Goal: Answer question/provide support: Ask a question

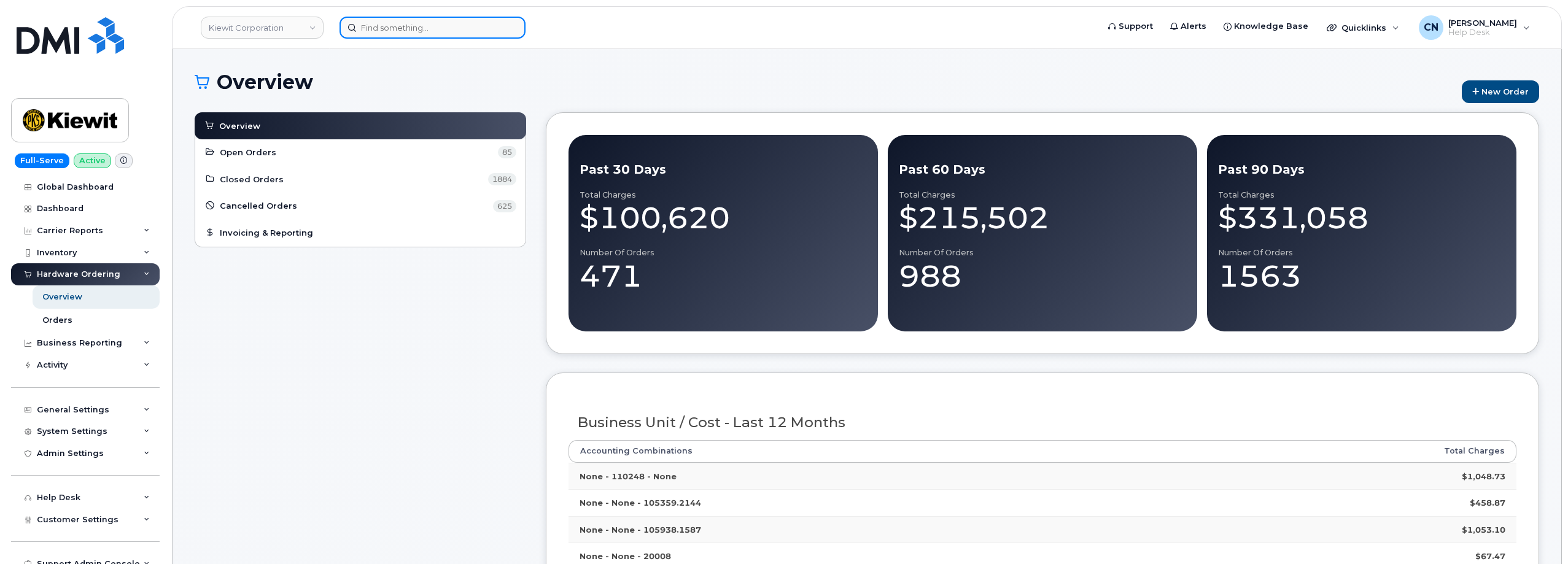
click at [451, 31] on input at bounding box center [432, 28] width 186 height 22
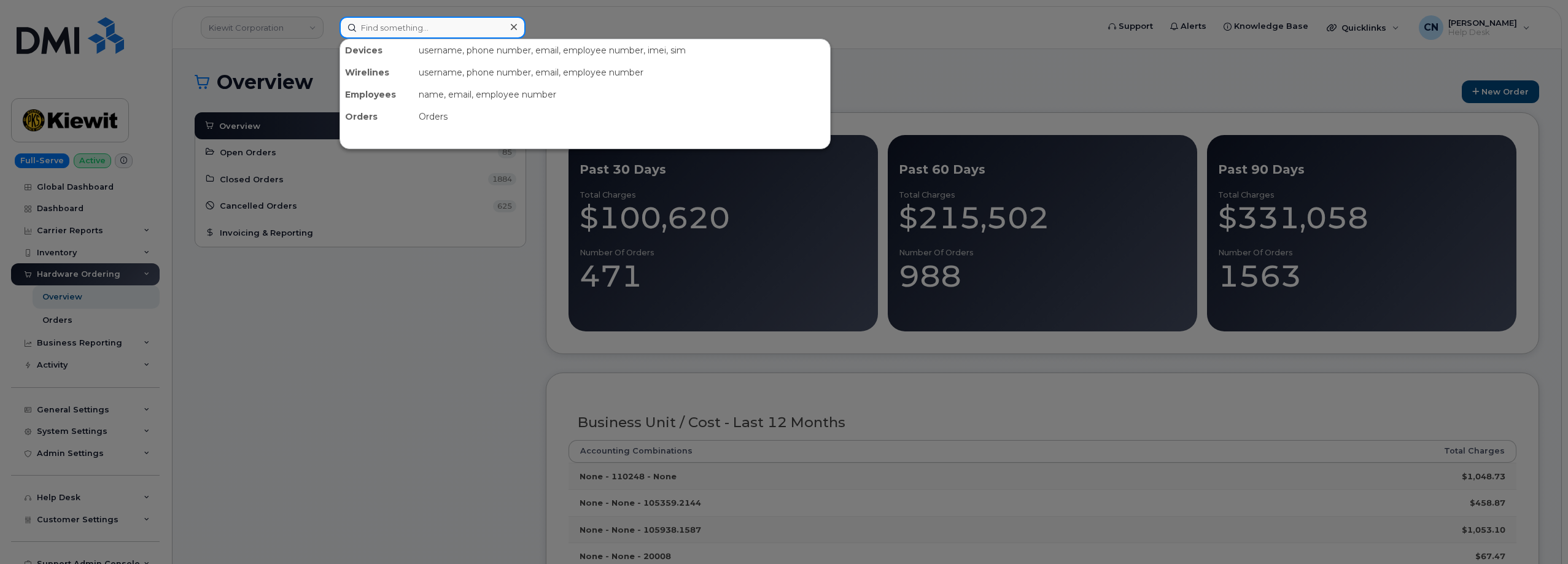
paste input "5623921955"
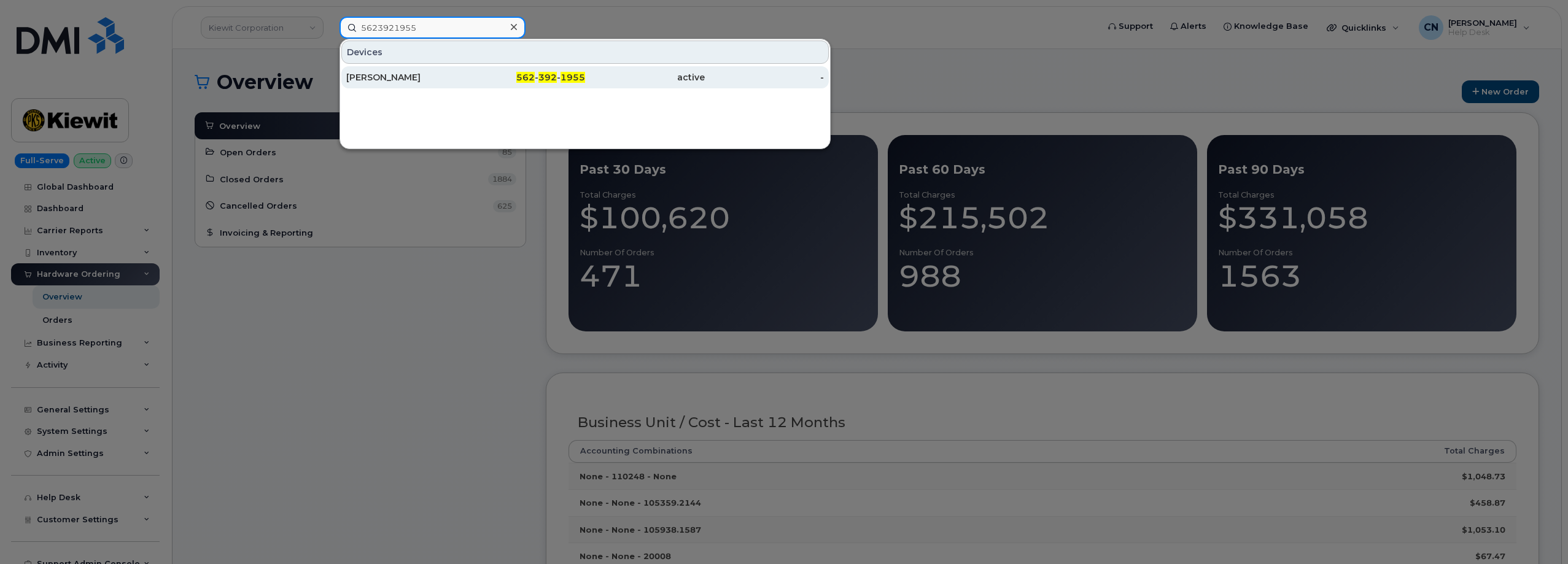
type input "5623921955"
click at [417, 82] on div "[PERSON_NAME]" at bounding box center [406, 77] width 120 height 22
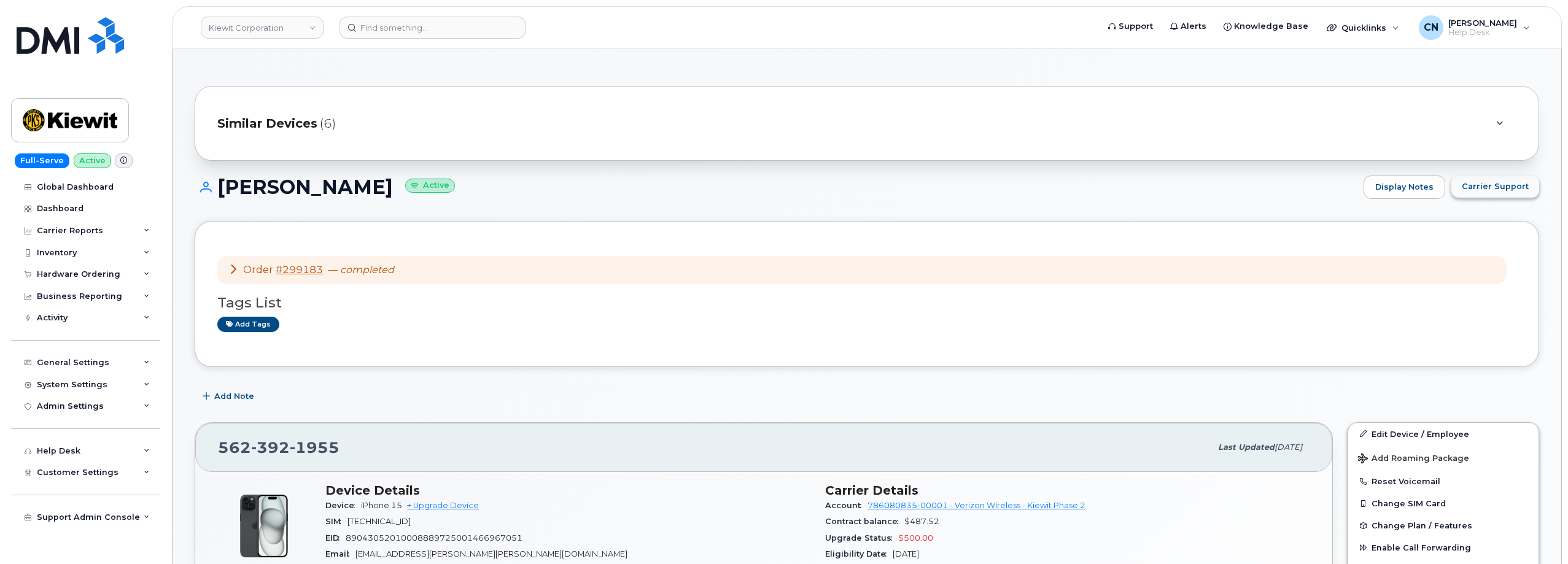
click at [1498, 190] on span "Carrier Support" at bounding box center [1495, 186] width 67 height 12
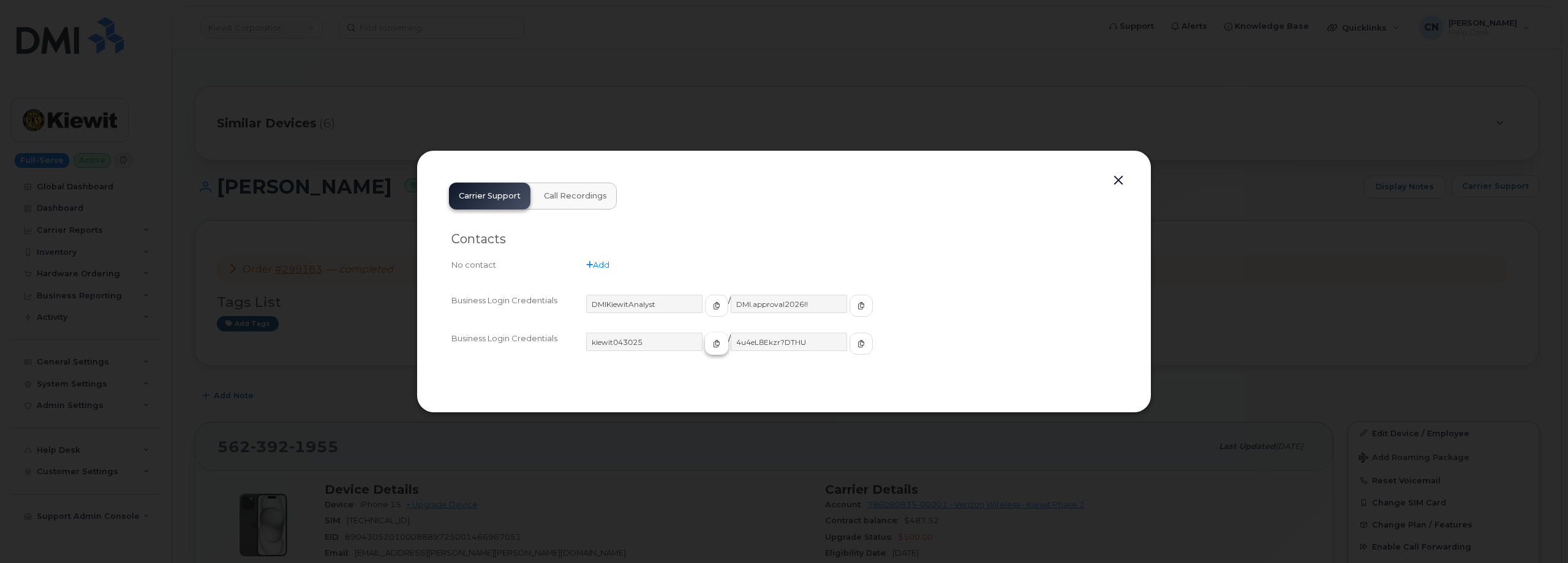
click at [705, 338] on button "button" at bounding box center [717, 344] width 23 height 22
click at [849, 337] on button "button" at bounding box center [861, 344] width 23 height 22
